Goal: Navigation & Orientation: Find specific page/section

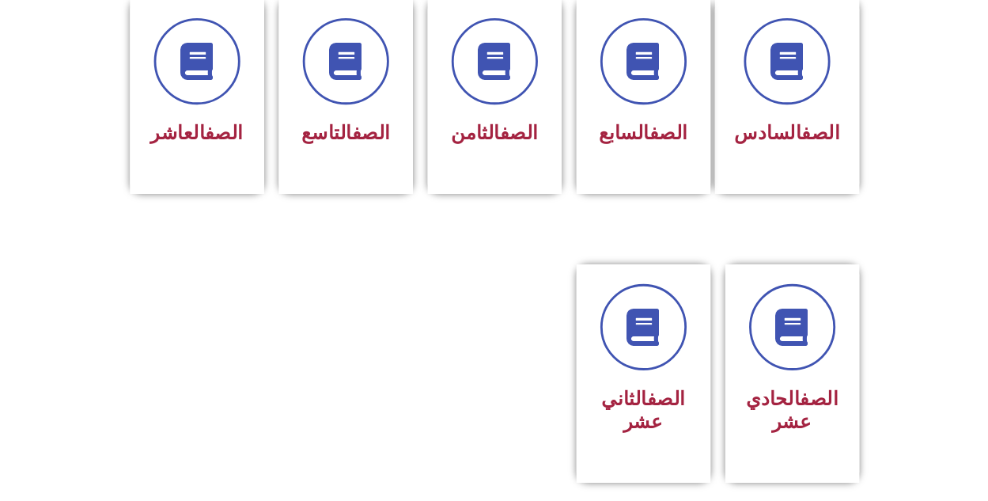
scroll to position [728, 0]
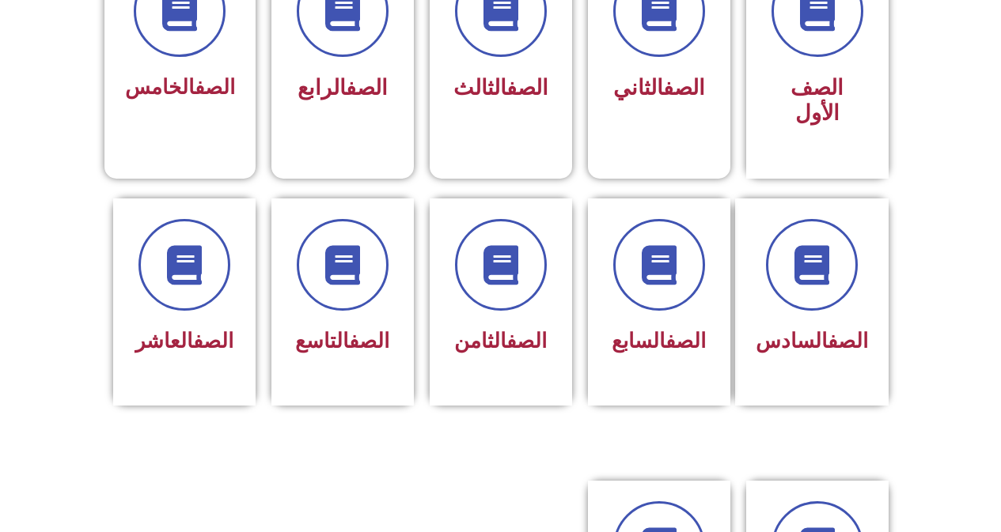
scroll to position [570, 0]
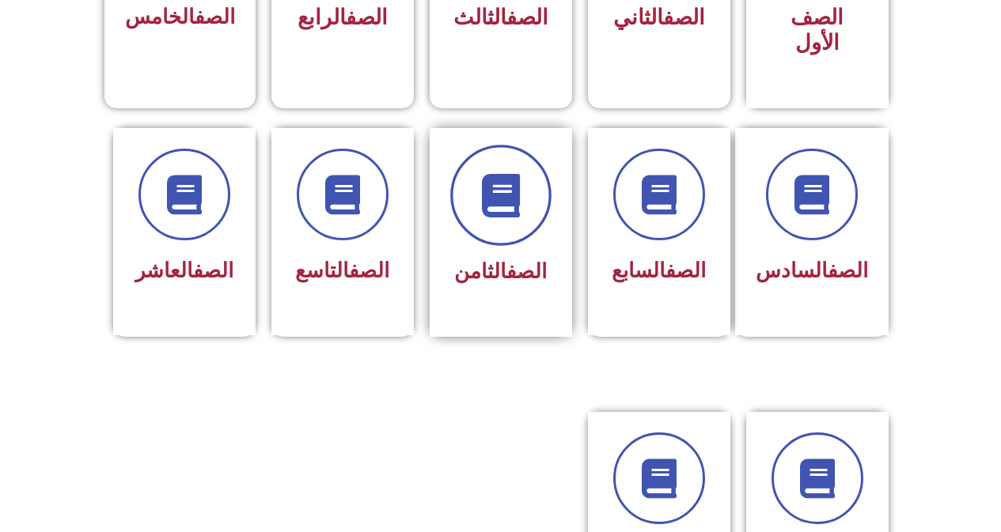
click at [528, 165] on span at bounding box center [500, 195] width 101 height 101
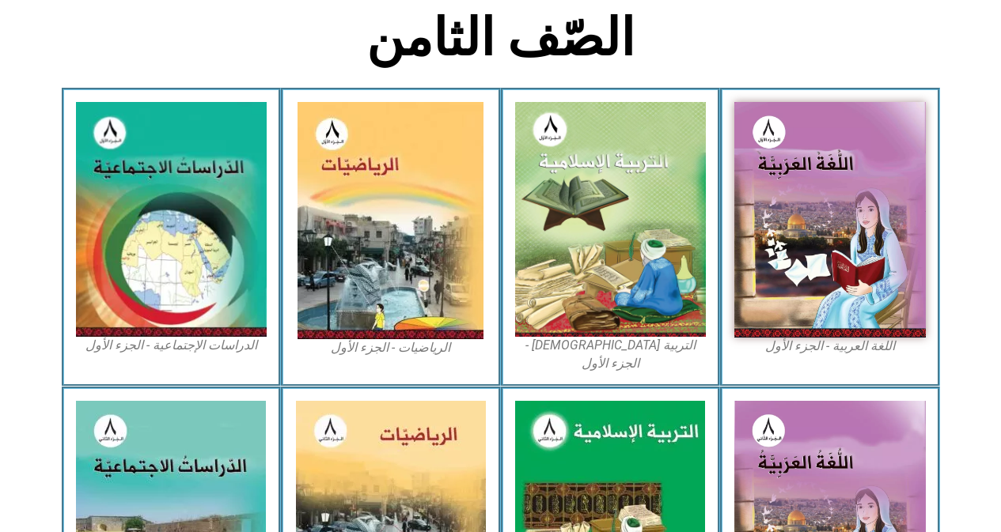
scroll to position [443, 0]
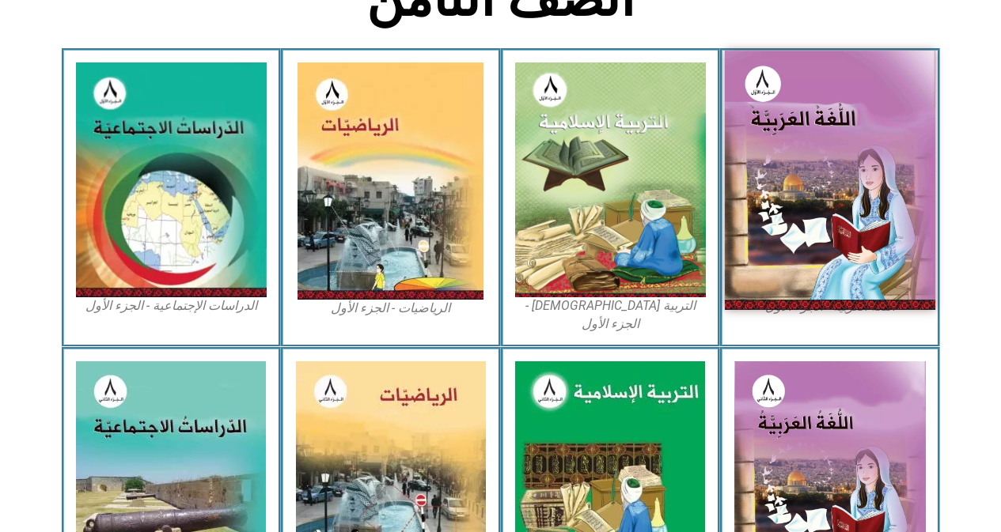
click at [884, 141] on img at bounding box center [830, 180] width 210 height 259
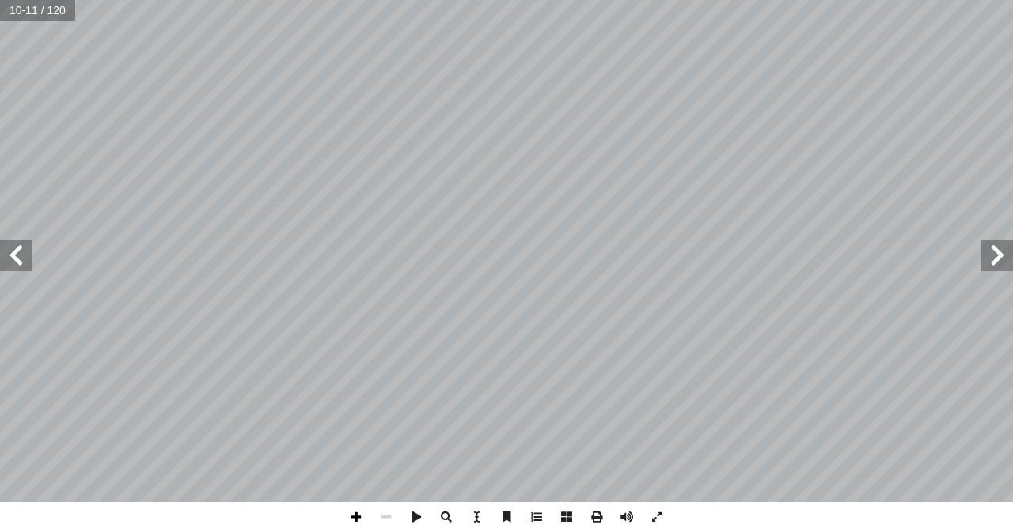
click at [358, 519] on span at bounding box center [356, 517] width 30 height 30
